Goal: Information Seeking & Learning: Learn about a topic

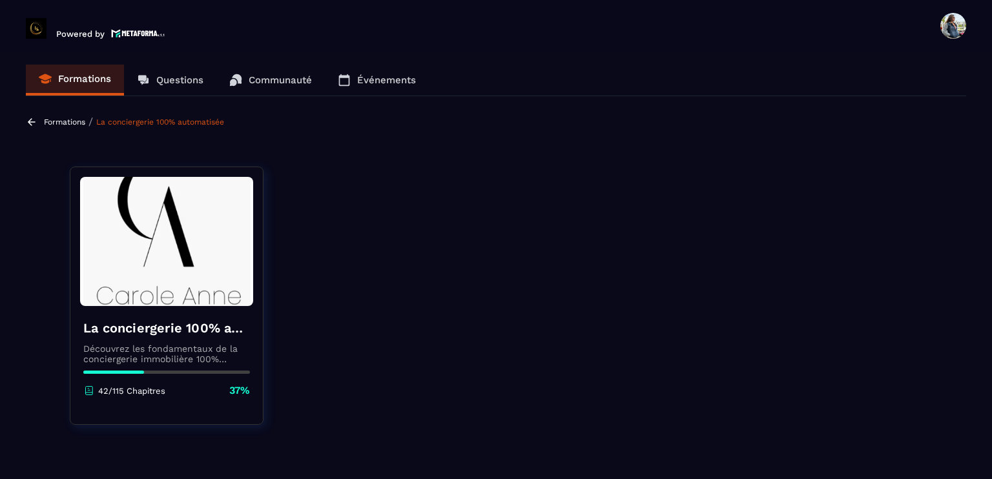
scroll to position [1227, 0]
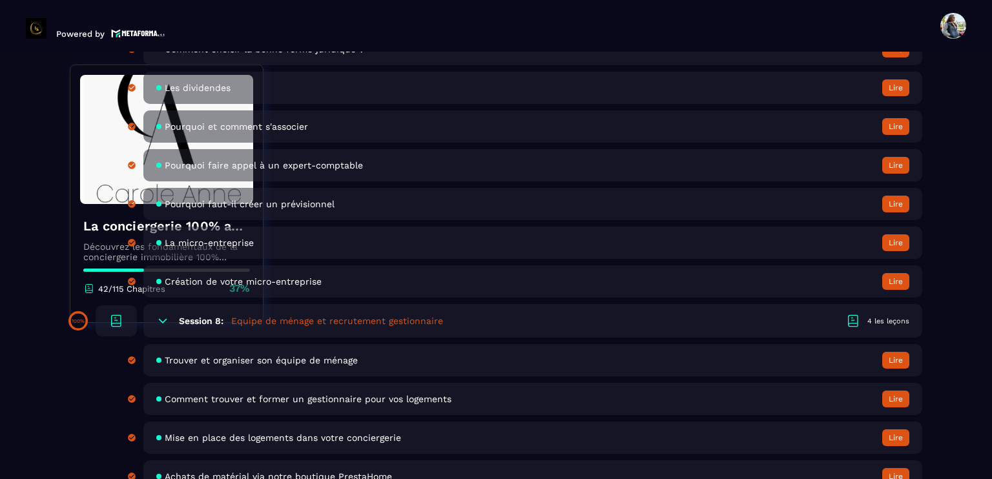
click at [401, 31] on header "Powered by [PERSON_NAME] [PERSON_NAME][EMAIL_ADDRESS][DOMAIN_NAME] Formations Q…" at bounding box center [496, 26] width 992 height 52
click at [209, 320] on div "Session 8: Equipe de ménage et recrutement gestionnaire 4 les leçons" at bounding box center [532, 321] width 779 height 34
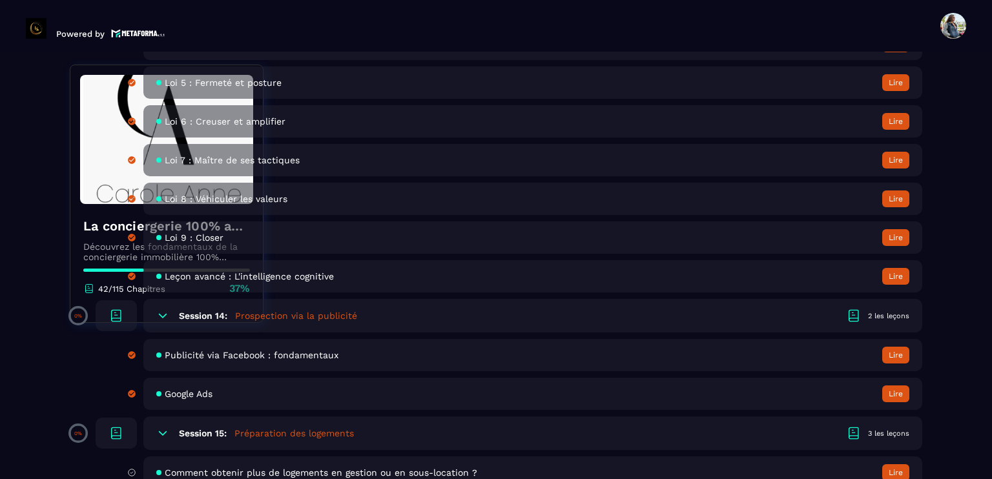
scroll to position [2196, 0]
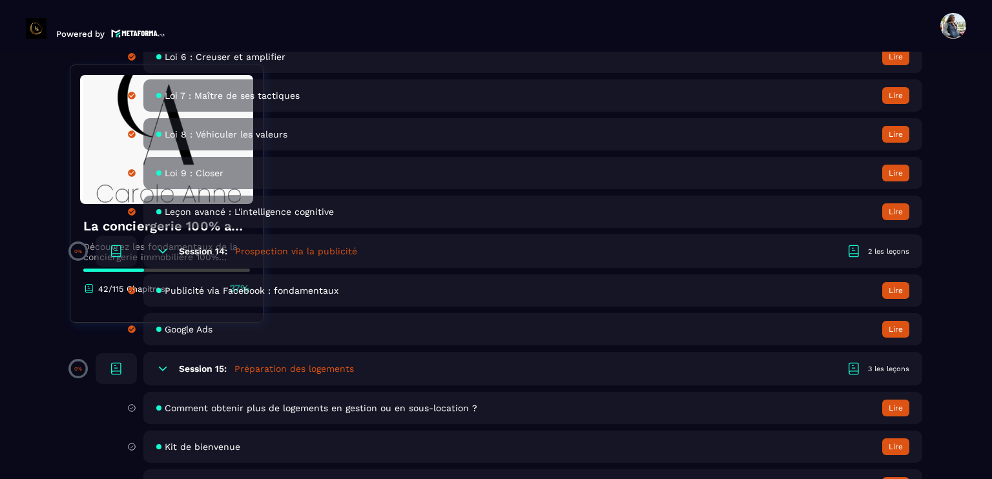
click at [218, 374] on h6 "Session 15:" at bounding box center [203, 369] width 48 height 10
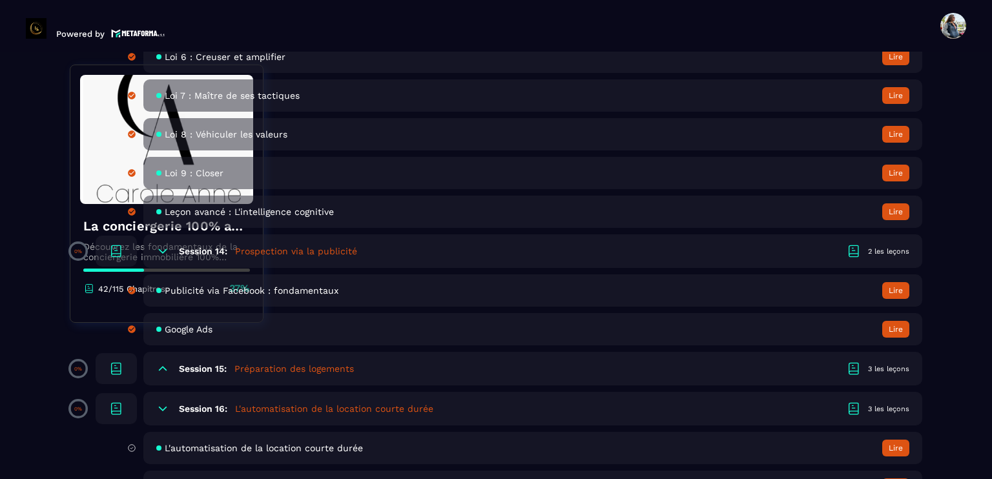
click at [257, 375] on h5 "Préparation des logements" at bounding box center [294, 368] width 120 height 13
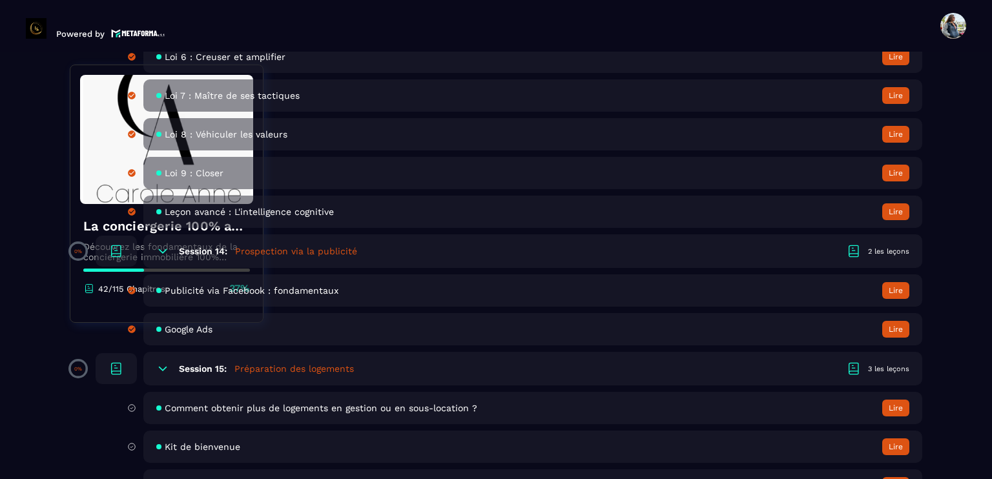
scroll to position [2261, 0]
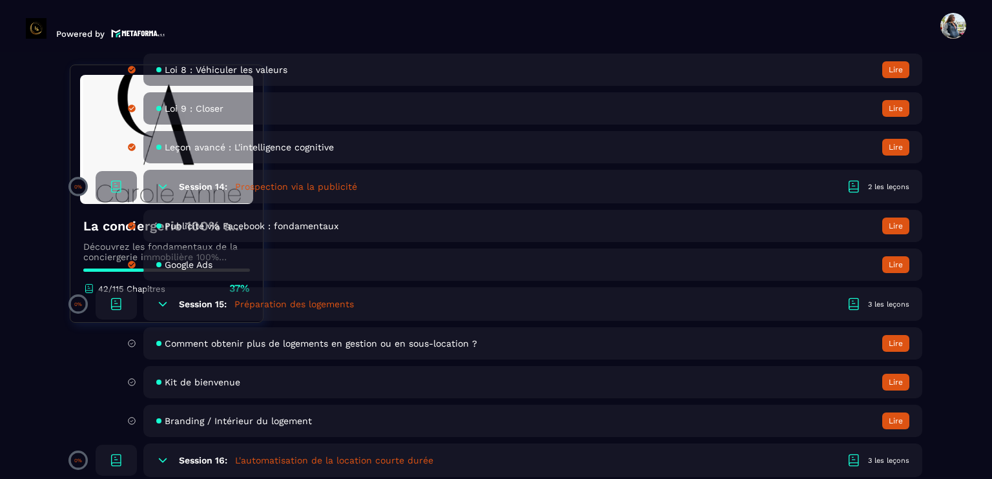
click at [212, 349] on span "Comment obtenir plus de logements en gestion ou en sous-location ?" at bounding box center [321, 343] width 313 height 10
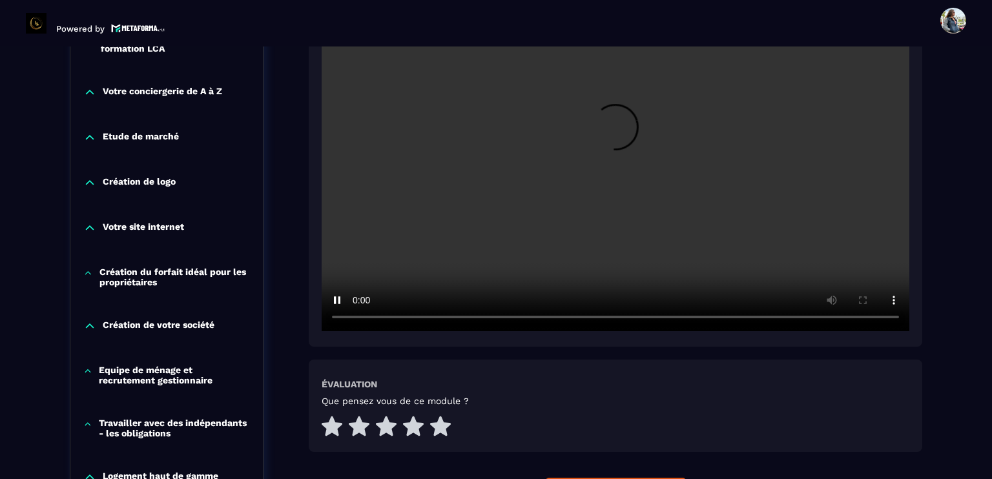
scroll to position [328, 0]
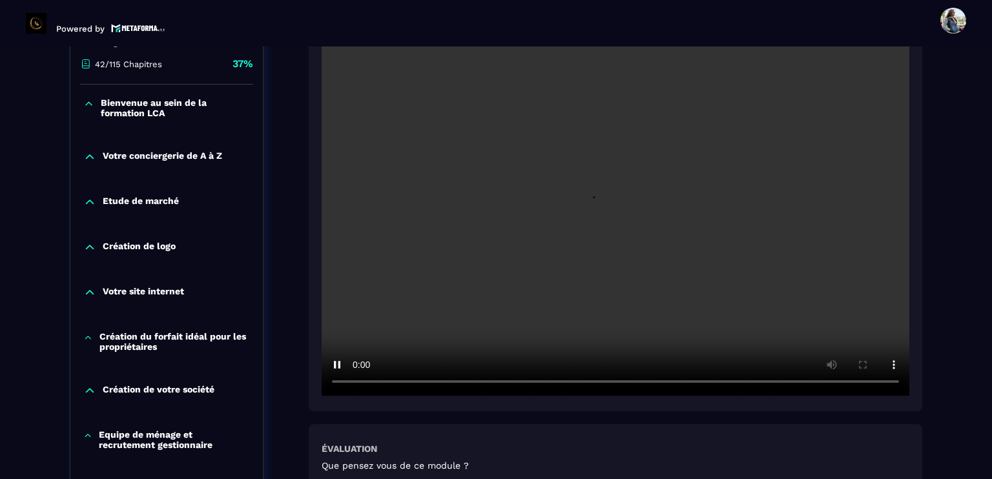
click at [617, 210] on video at bounding box center [616, 200] width 588 height 392
click at [592, 220] on video at bounding box center [616, 200] width 588 height 392
click at [545, 230] on video at bounding box center [616, 200] width 588 height 392
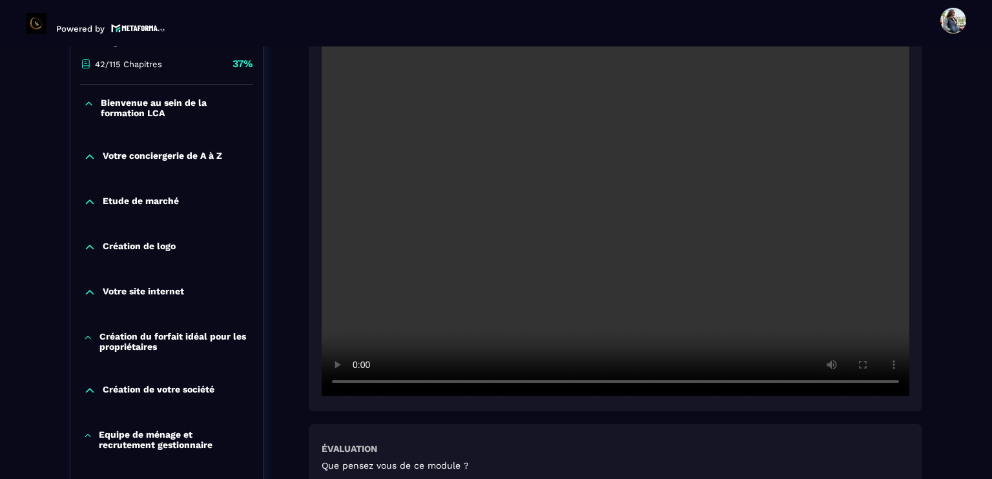
click at [628, 243] on video at bounding box center [616, 200] width 588 height 392
click at [622, 248] on video at bounding box center [616, 200] width 588 height 392
click at [585, 271] on video at bounding box center [616, 200] width 588 height 392
click at [552, 244] on video at bounding box center [616, 200] width 588 height 392
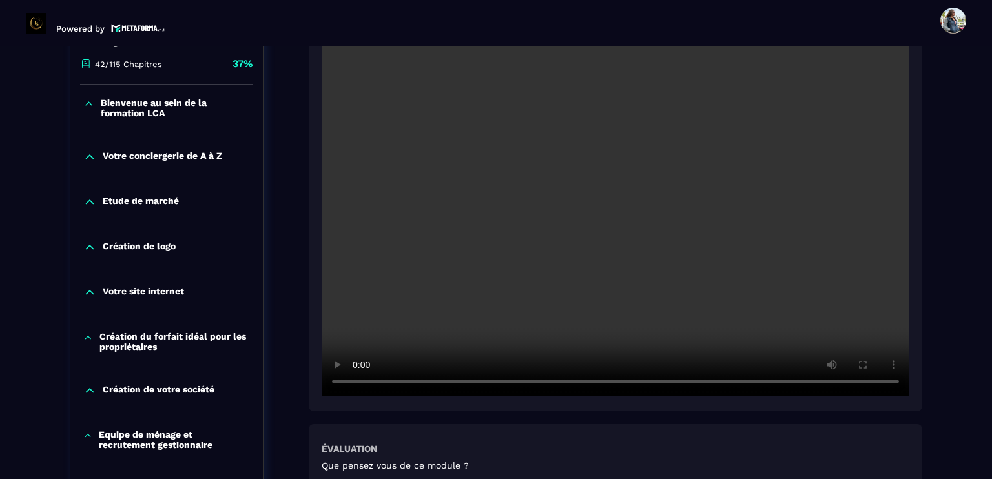
click at [635, 198] on video at bounding box center [616, 200] width 588 height 392
click at [516, 203] on video at bounding box center [616, 200] width 588 height 392
click at [532, 200] on video at bounding box center [616, 200] width 588 height 392
click at [580, 218] on video at bounding box center [616, 200] width 588 height 392
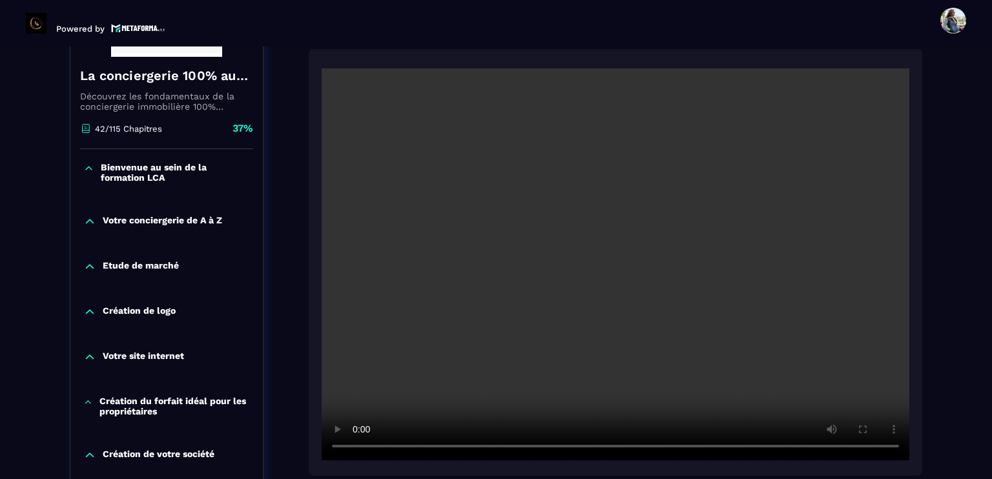
click at [610, 286] on video at bounding box center [616, 264] width 588 height 392
click at [686, 326] on video at bounding box center [616, 264] width 588 height 392
click at [517, 315] on video at bounding box center [616, 264] width 588 height 392
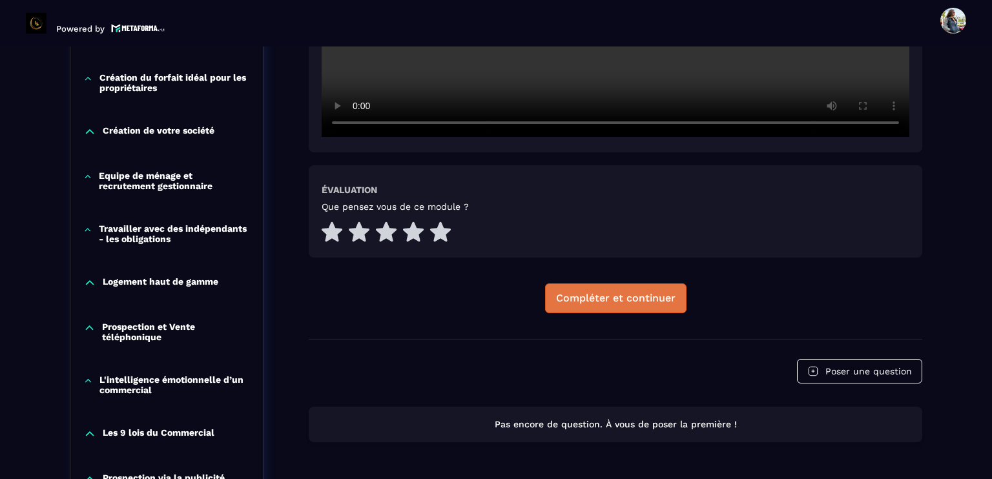
scroll to position [651, 0]
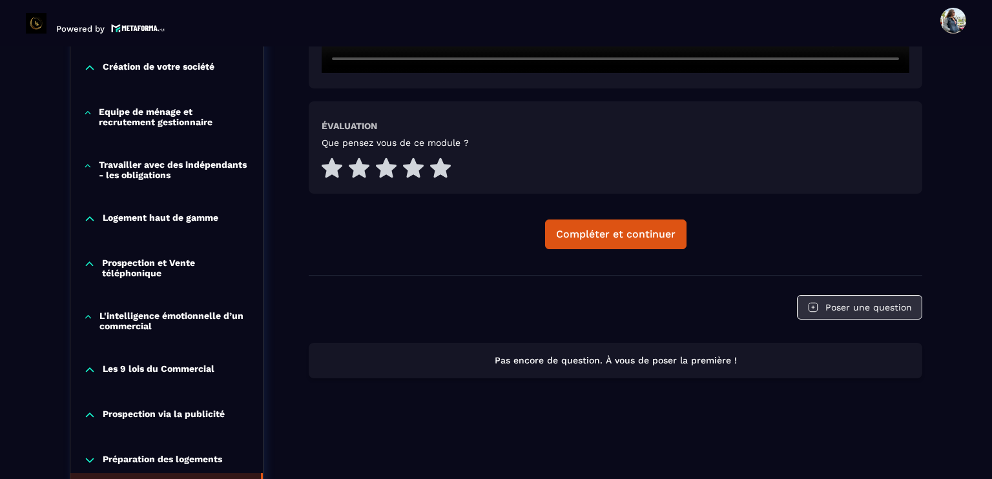
click at [860, 311] on button "Poser une question" at bounding box center [859, 307] width 125 height 25
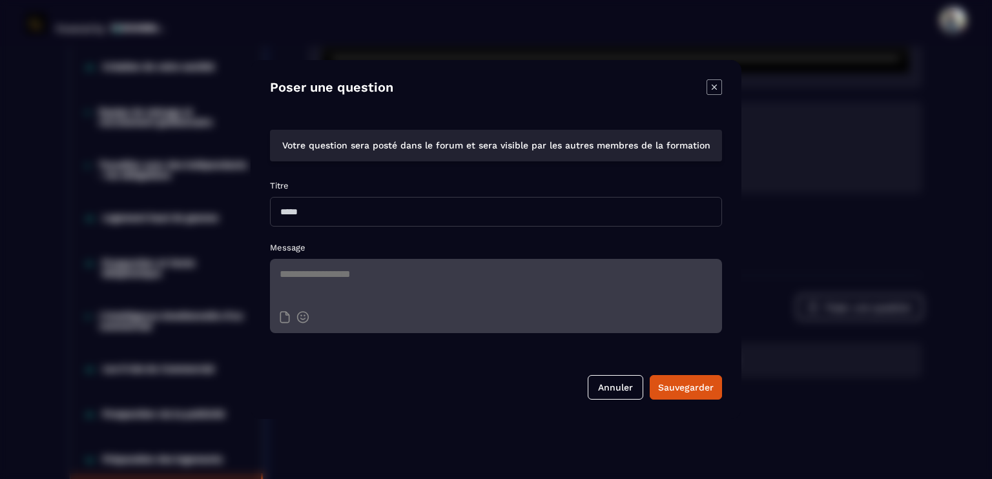
click at [344, 268] on textarea "Modal window" at bounding box center [496, 281] width 452 height 45
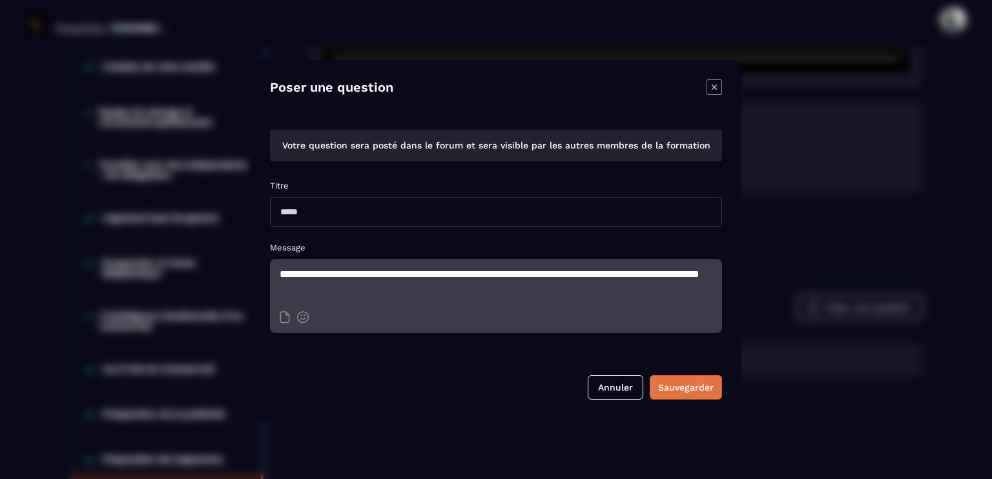
type textarea "**********"
click at [687, 387] on div "Sauvegarder" at bounding box center [686, 387] width 56 height 13
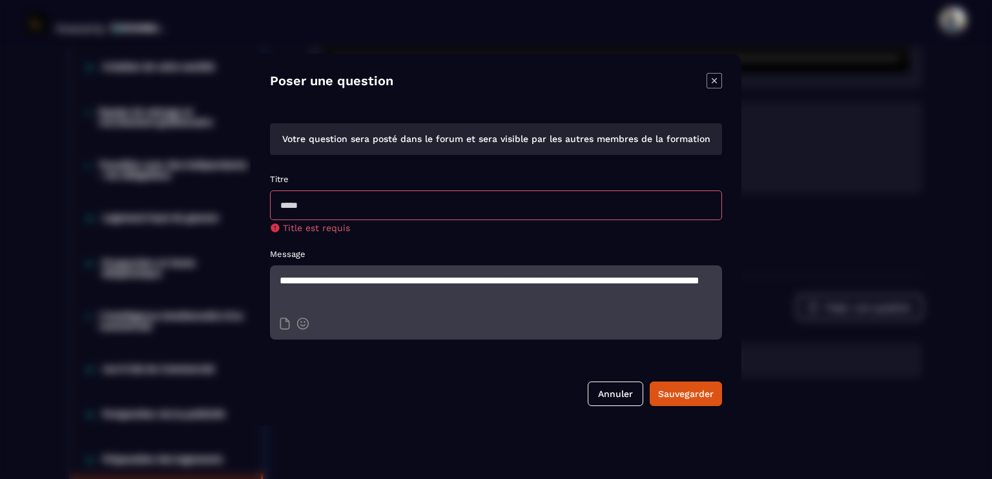
click at [328, 209] on input "Modal window" at bounding box center [496, 206] width 452 height 30
type input "*"
type input "**********"
click at [692, 398] on button "Sauvegarder" at bounding box center [686, 394] width 72 height 25
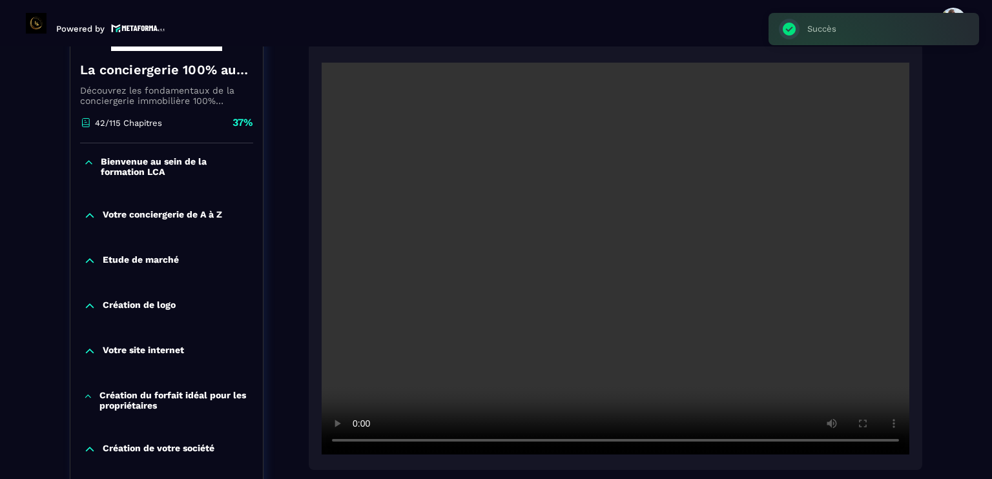
scroll to position [264, 0]
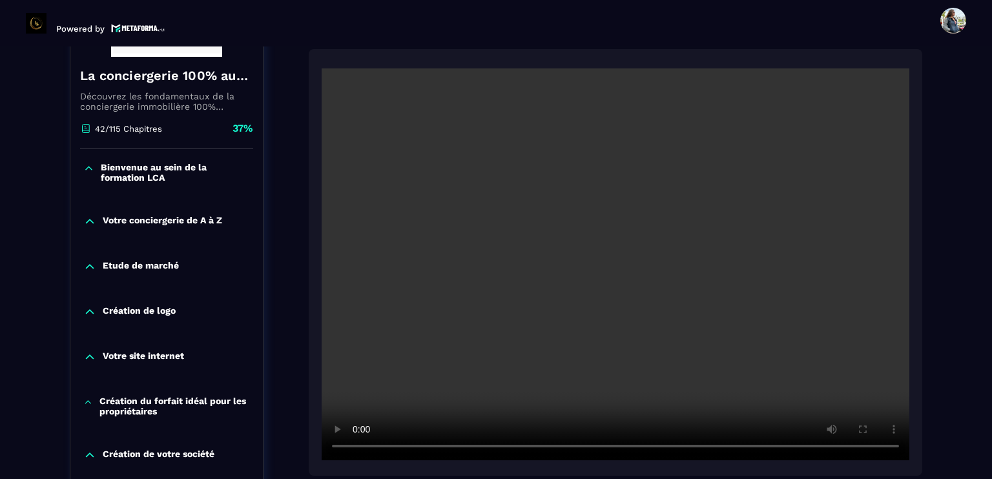
click at [553, 351] on video at bounding box center [616, 264] width 588 height 392
click at [556, 340] on video at bounding box center [616, 264] width 588 height 392
click at [603, 265] on video at bounding box center [616, 264] width 588 height 392
click at [625, 288] on video at bounding box center [616, 264] width 588 height 392
click at [545, 304] on video at bounding box center [616, 264] width 588 height 392
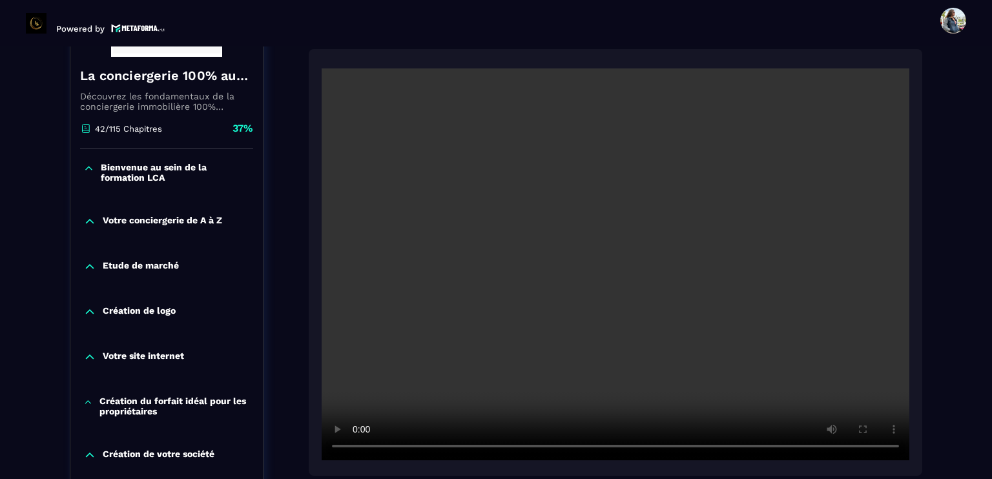
click at [537, 263] on video at bounding box center [616, 264] width 588 height 392
click at [707, 328] on video at bounding box center [616, 264] width 588 height 392
click at [536, 268] on video at bounding box center [616, 264] width 588 height 392
click at [570, 296] on video at bounding box center [616, 264] width 588 height 392
click at [523, 242] on video at bounding box center [616, 264] width 588 height 392
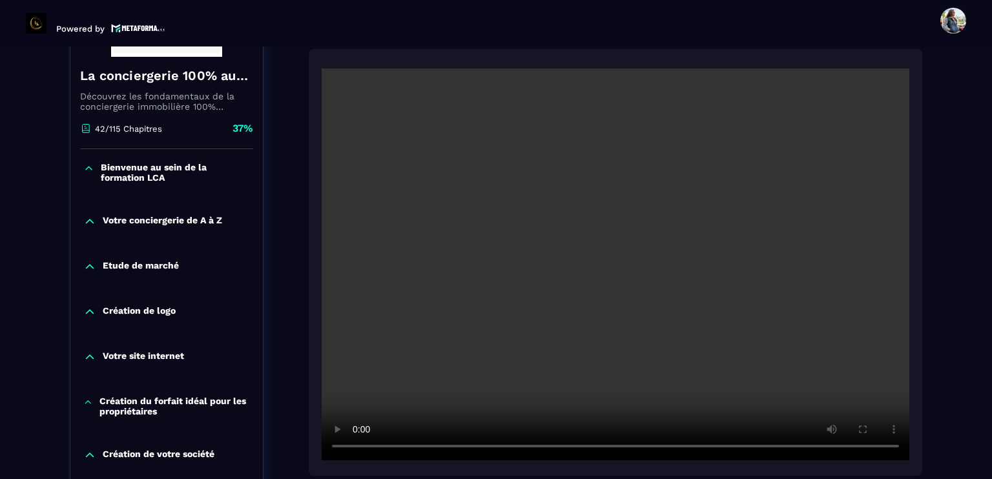
click at [601, 287] on video at bounding box center [616, 264] width 588 height 392
click at [610, 266] on video at bounding box center [616, 264] width 588 height 392
click at [660, 307] on video at bounding box center [616, 264] width 588 height 392
click at [659, 307] on video at bounding box center [616, 264] width 588 height 392
click at [621, 289] on video at bounding box center [616, 264] width 588 height 392
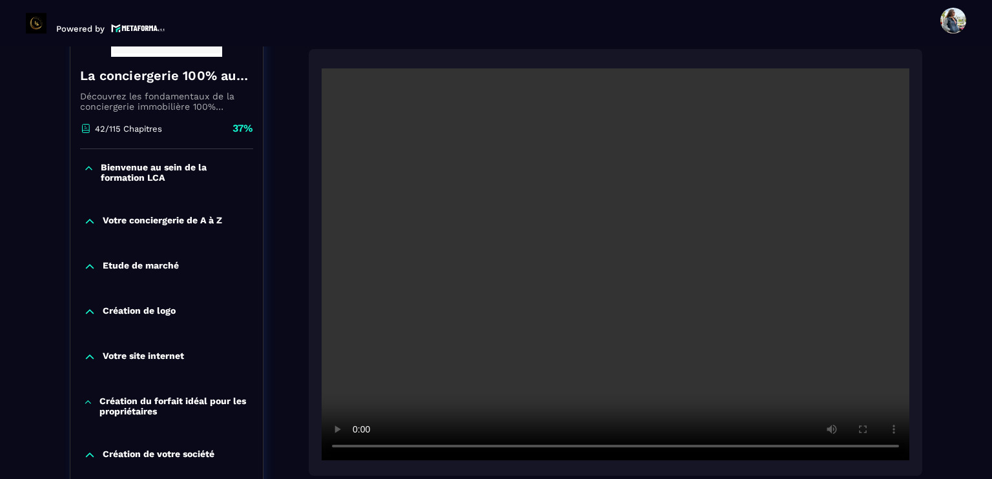
click at [621, 289] on video at bounding box center [616, 264] width 588 height 392
click at [579, 292] on video at bounding box center [616, 264] width 588 height 392
click at [564, 224] on video at bounding box center [616, 264] width 588 height 392
click at [670, 294] on video at bounding box center [616, 264] width 588 height 392
click at [584, 264] on video at bounding box center [616, 264] width 588 height 392
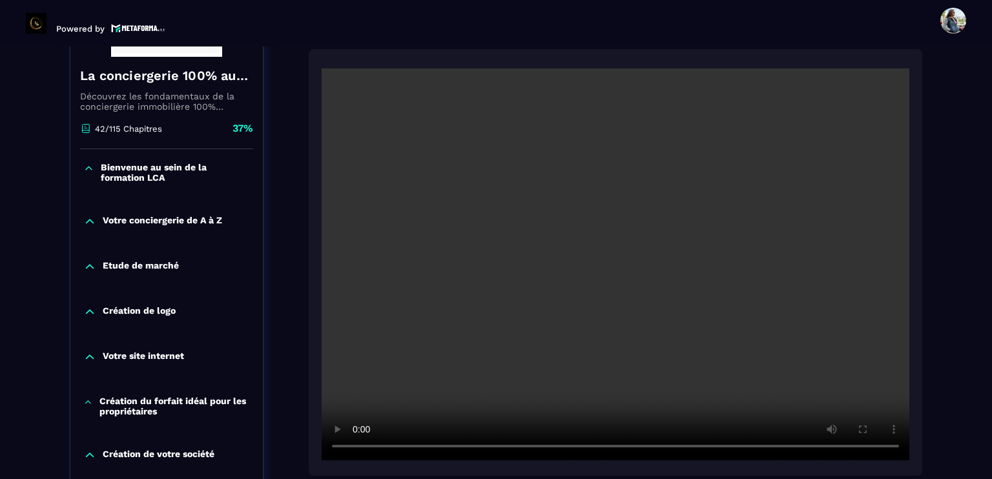
click at [601, 317] on video at bounding box center [616, 264] width 588 height 392
click at [642, 282] on video at bounding box center [616, 264] width 588 height 392
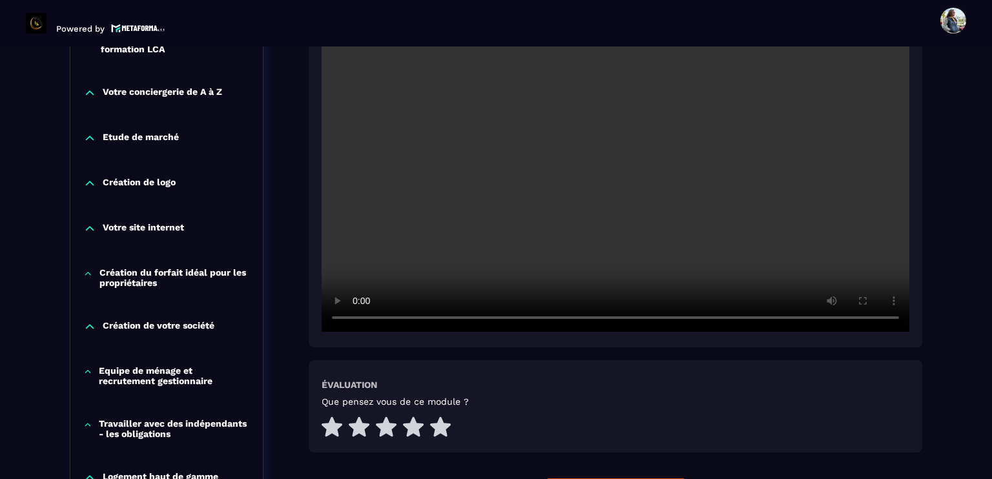
scroll to position [393, 0]
click at [383, 436] on icon at bounding box center [386, 426] width 21 height 21
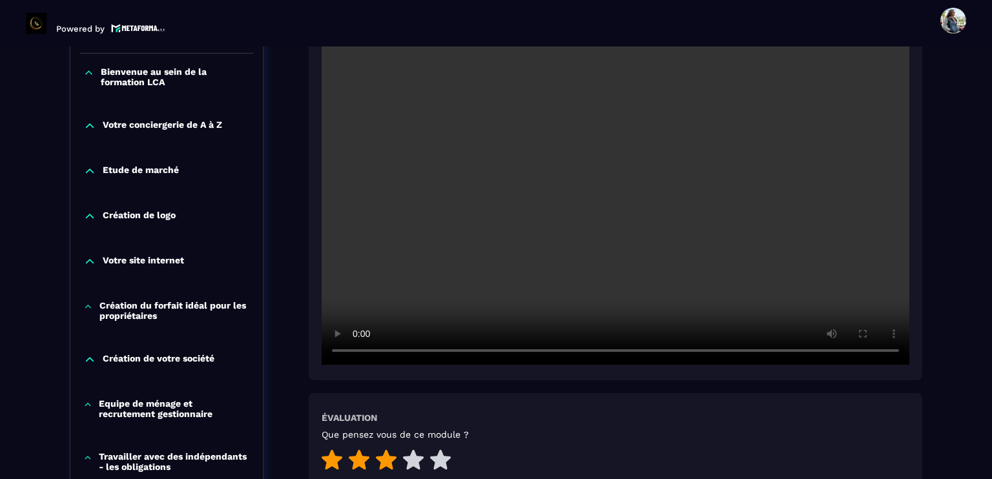
scroll to position [328, 0]
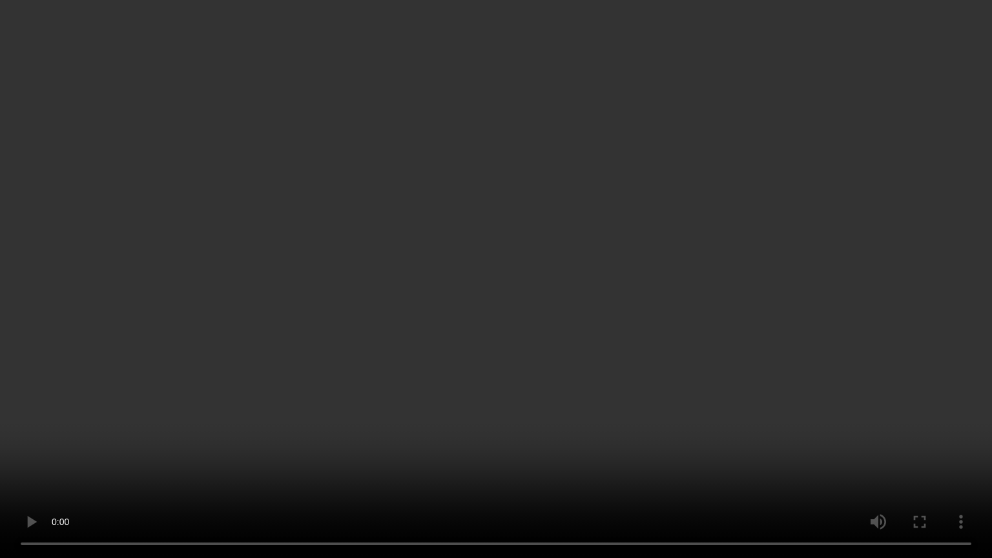
click at [614, 299] on video at bounding box center [496, 279] width 992 height 558
click at [592, 377] on video at bounding box center [496, 279] width 992 height 558
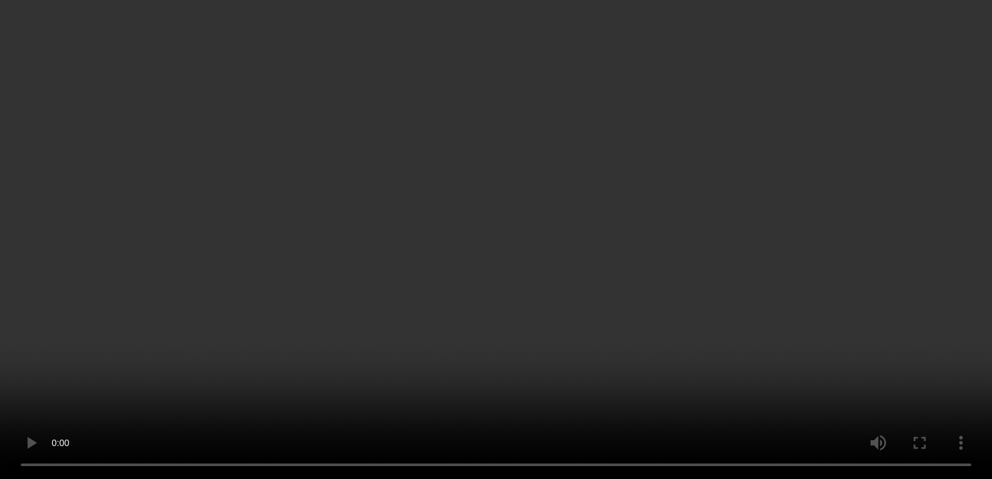
scroll to position [393, 0]
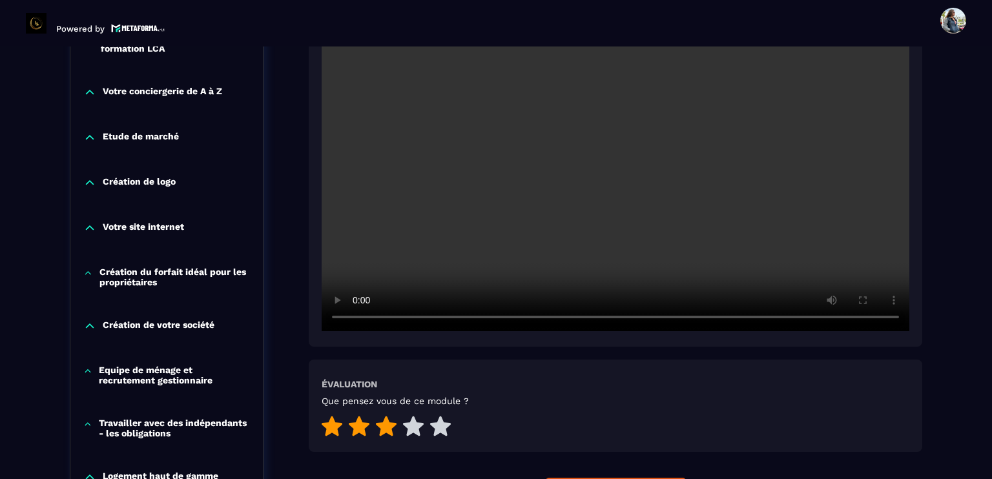
click at [601, 154] on video at bounding box center [616, 135] width 588 height 392
click at [705, 188] on video at bounding box center [616, 135] width 588 height 392
click at [662, 173] on video at bounding box center [616, 135] width 588 height 392
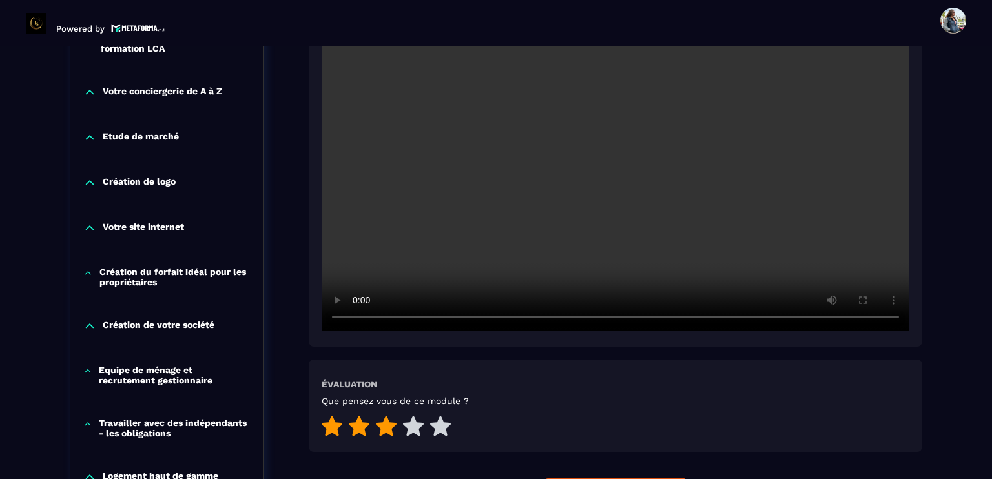
click at [662, 173] on video at bounding box center [616, 135] width 588 height 392
click at [630, 171] on video at bounding box center [616, 135] width 588 height 392
click at [719, 196] on video at bounding box center [616, 135] width 588 height 392
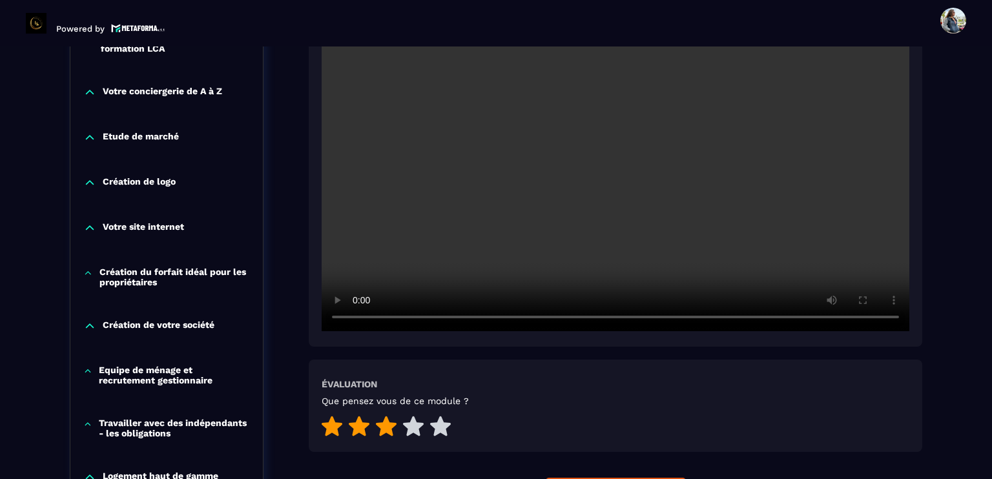
click at [719, 196] on video at bounding box center [616, 135] width 588 height 392
click at [608, 264] on video at bounding box center [616, 135] width 588 height 392
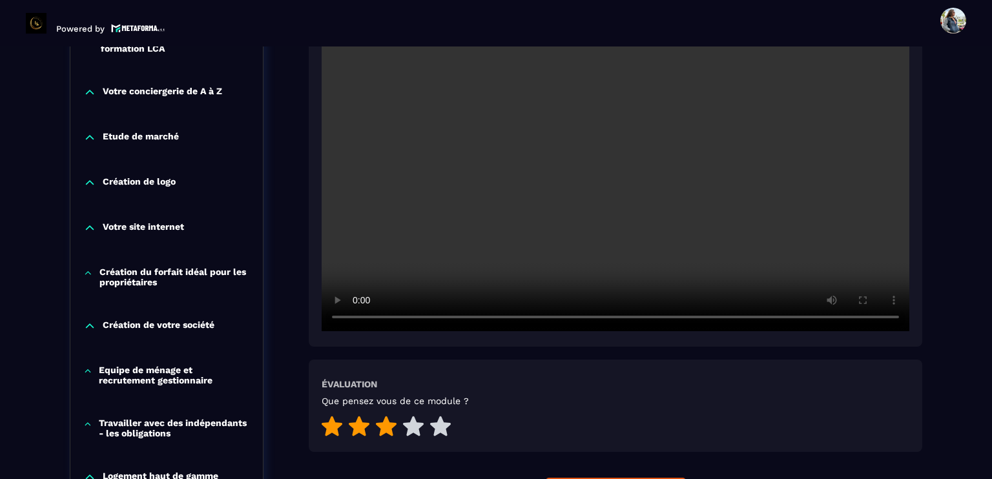
click at [608, 264] on video at bounding box center [616, 135] width 588 height 392
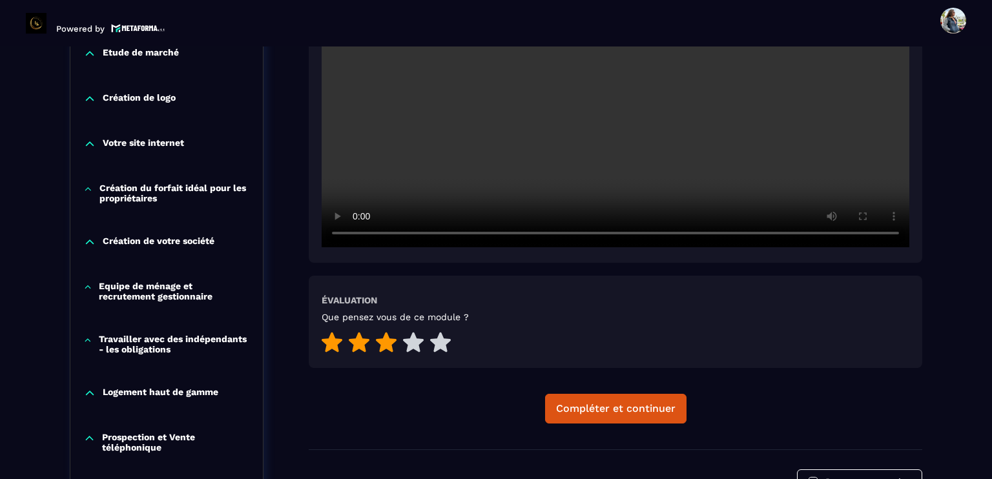
scroll to position [522, 0]
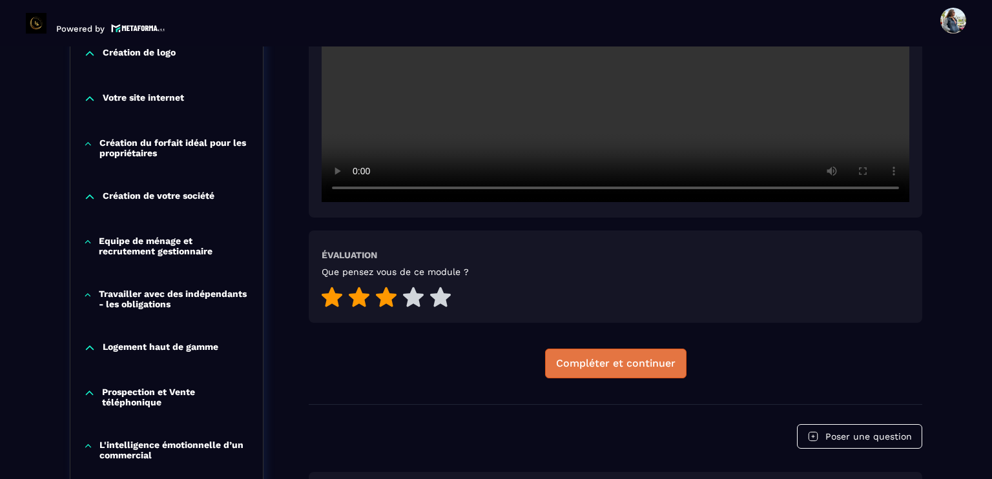
click at [659, 366] on div "Compléter et continuer" at bounding box center [616, 363] width 120 height 13
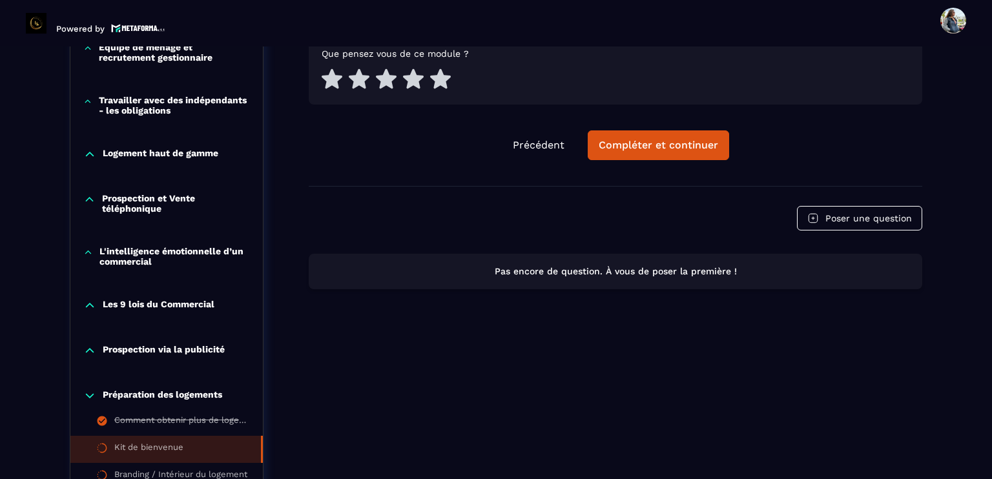
scroll to position [780, 0]
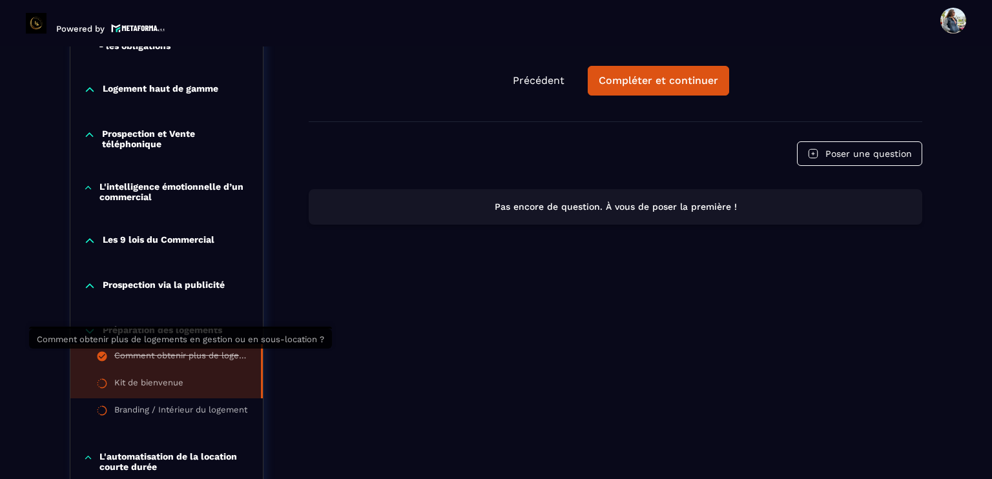
click at [178, 356] on div "Comment obtenir plus de logements en gestion ou en sous-location ?" at bounding box center [181, 358] width 134 height 14
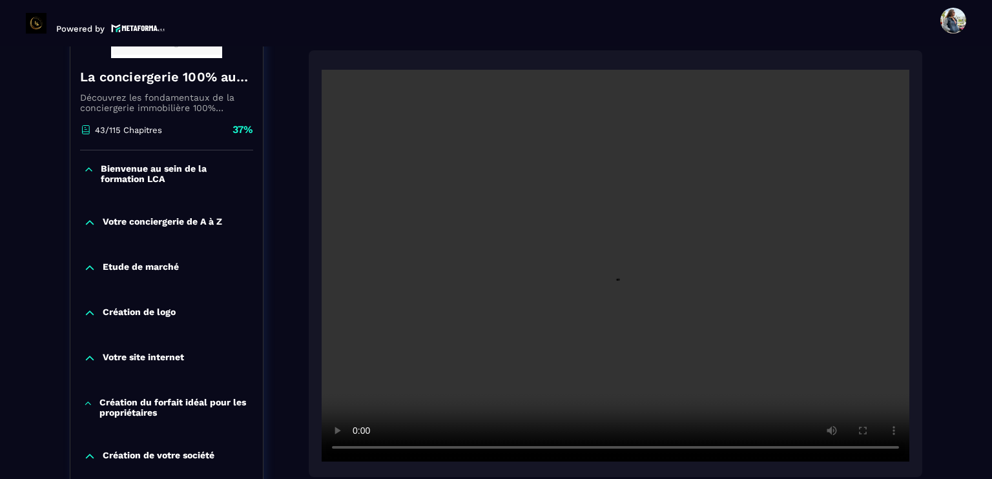
scroll to position [264, 0]
click at [545, 335] on video at bounding box center [616, 264] width 588 height 392
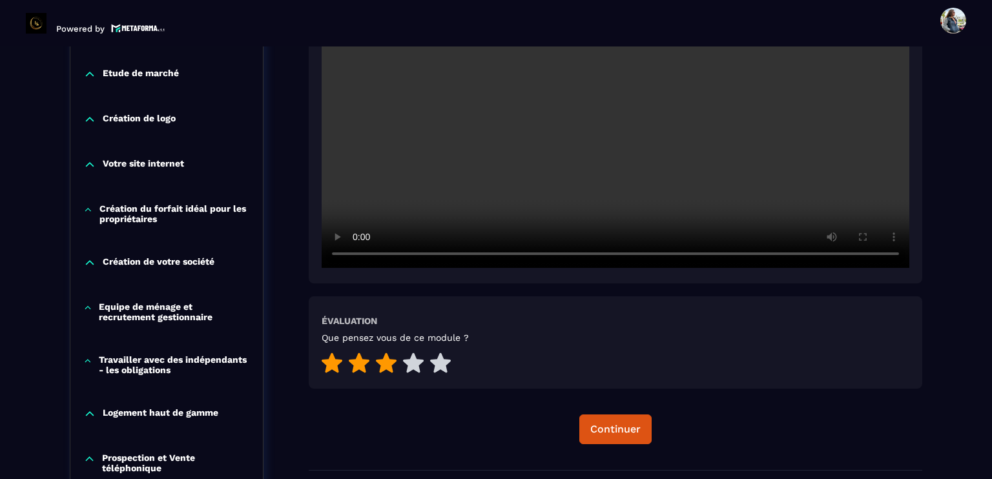
scroll to position [457, 0]
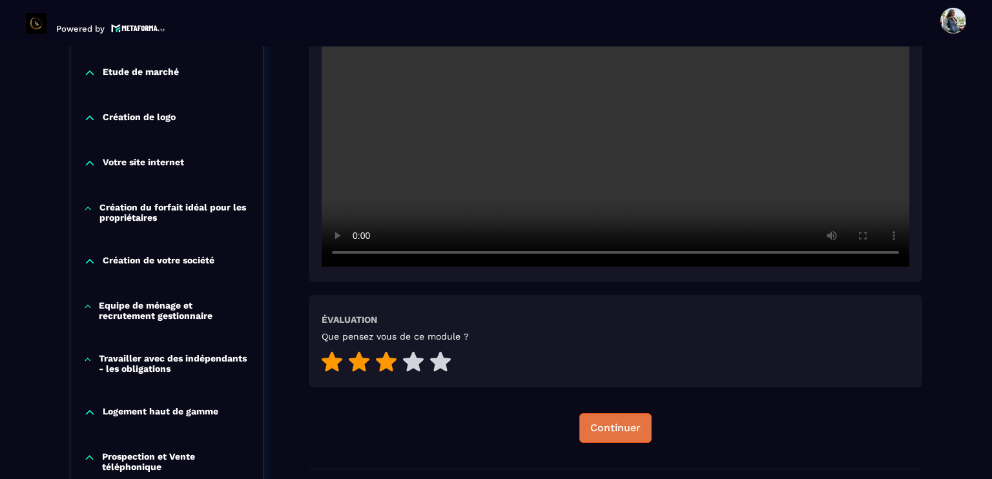
click at [611, 415] on button "Continuer" at bounding box center [615, 428] width 72 height 30
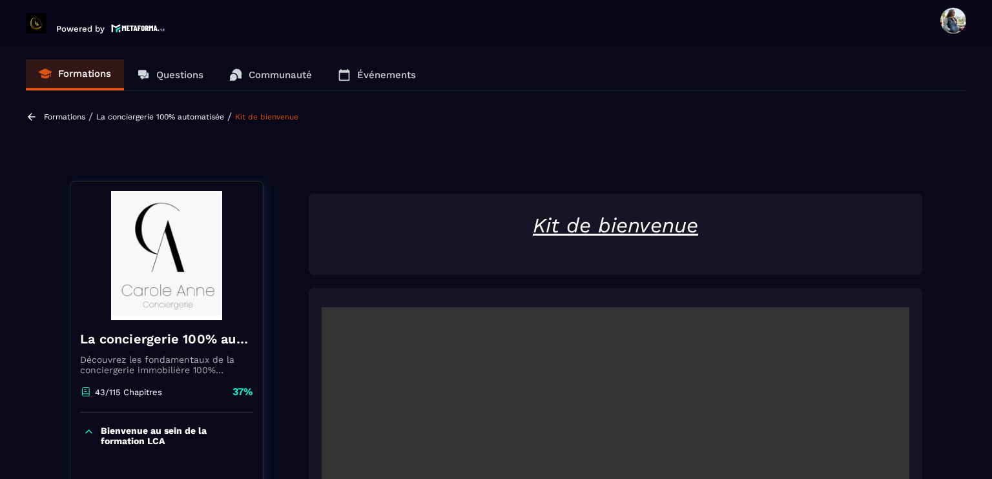
scroll to position [194, 0]
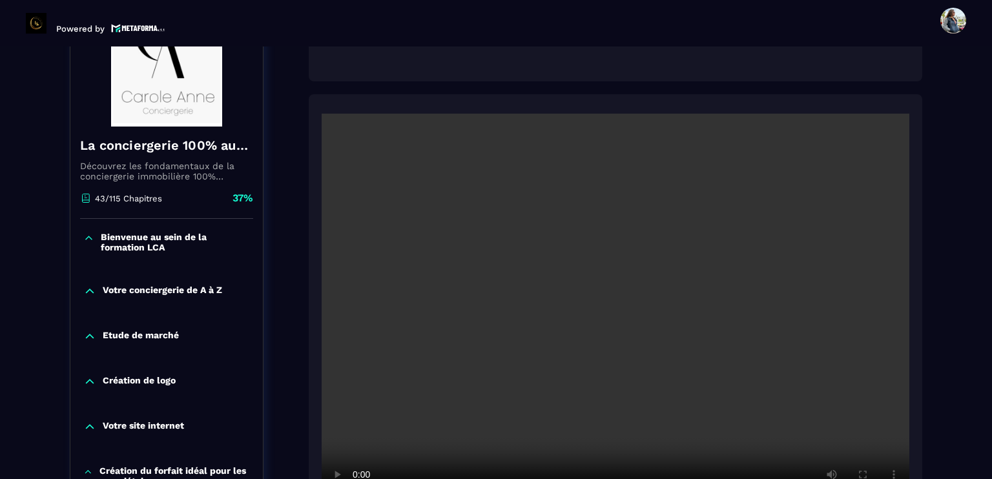
click at [547, 342] on video at bounding box center [616, 310] width 588 height 392
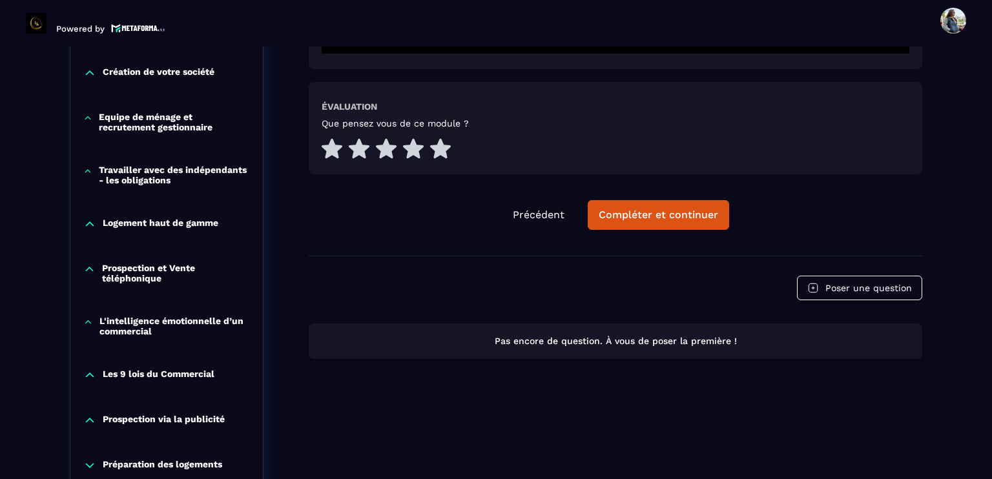
scroll to position [969, 0]
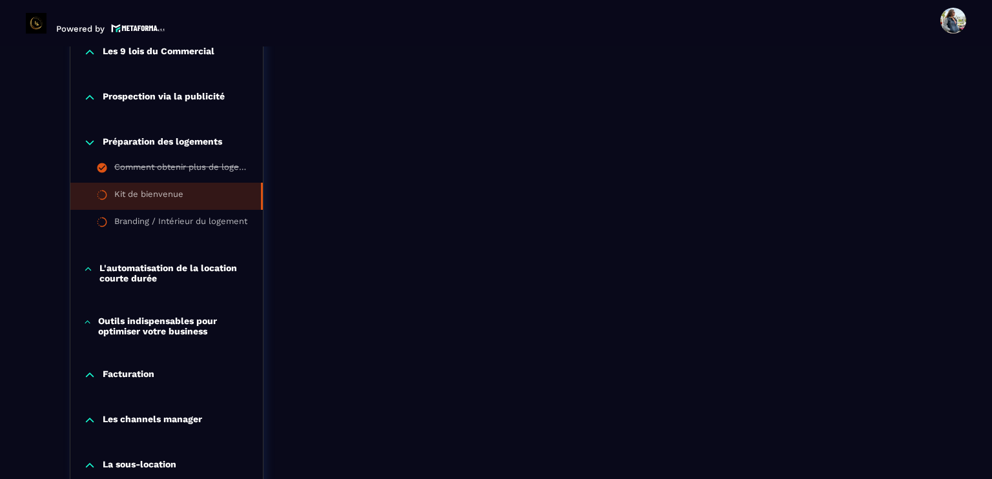
click at [152, 93] on p "Prospection via la publicité" at bounding box center [164, 97] width 122 height 13
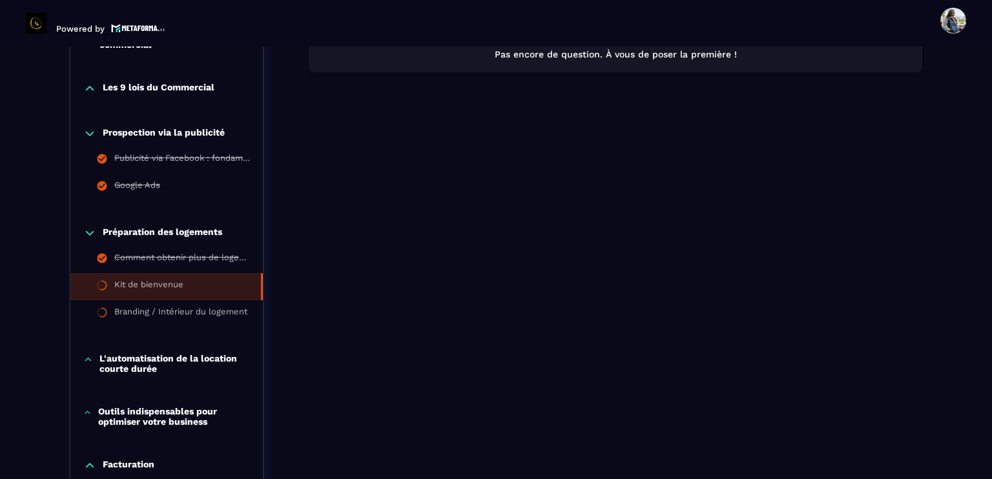
scroll to position [904, 0]
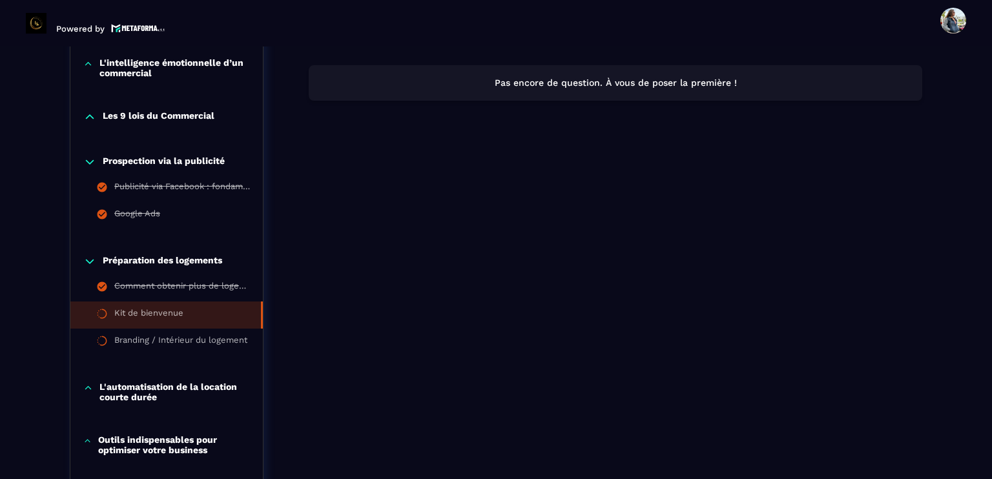
click at [155, 118] on p "Les 9 lois du Commercial" at bounding box center [159, 116] width 112 height 13
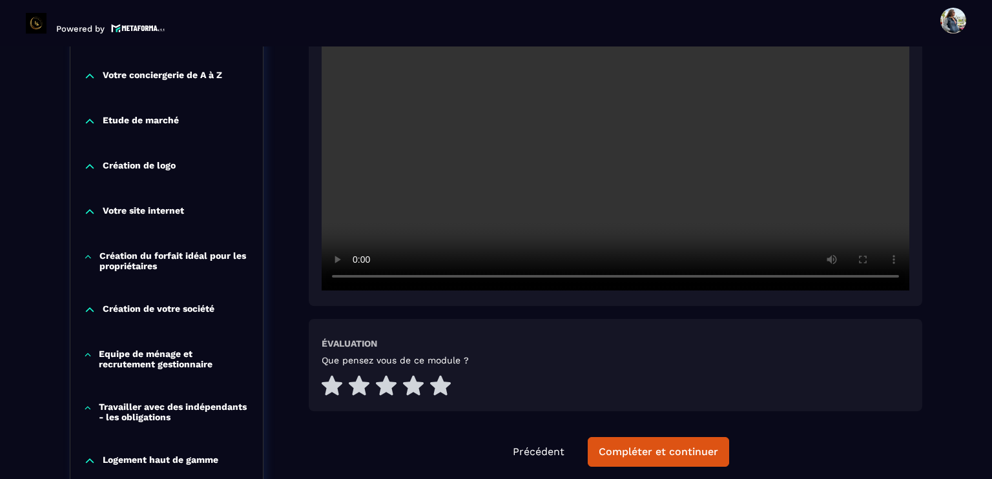
scroll to position [388, 0]
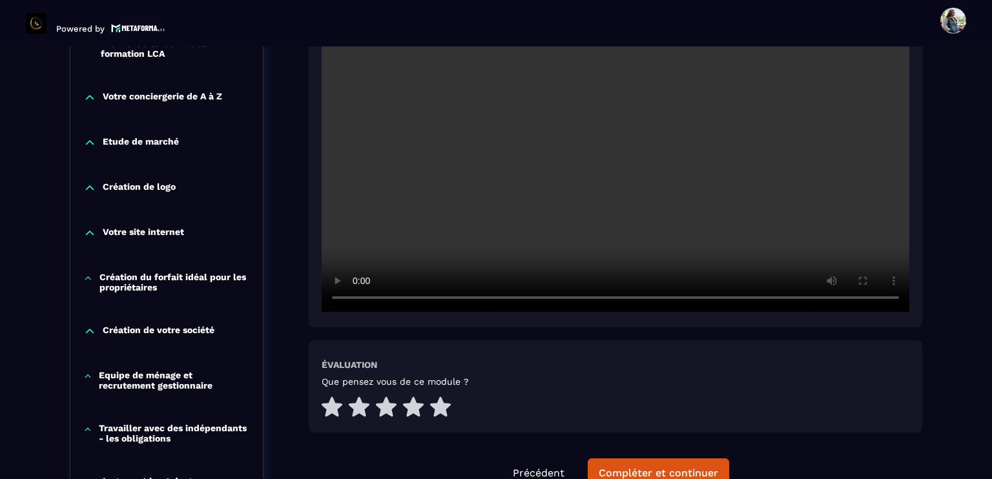
click at [561, 109] on video at bounding box center [616, 116] width 588 height 392
